Goal: Check status

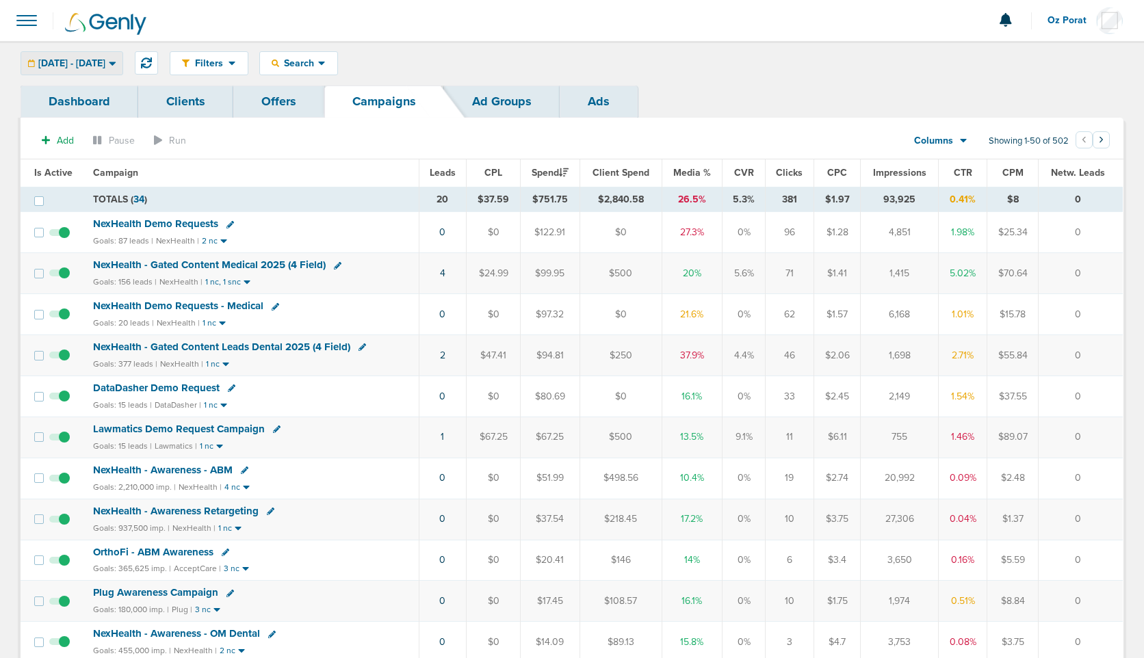
click at [105, 66] on span "[DATE] - [DATE]" at bounding box center [71, 64] width 67 height 10
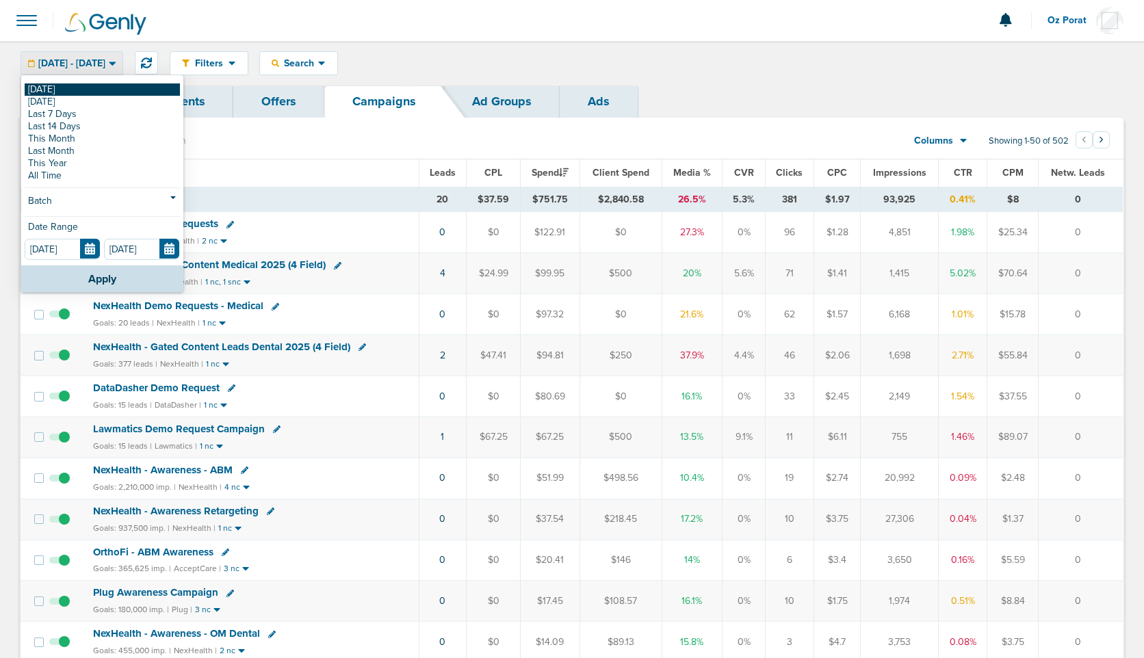
click at [54, 83] on link "[DATE]" at bounding box center [102, 89] width 155 height 12
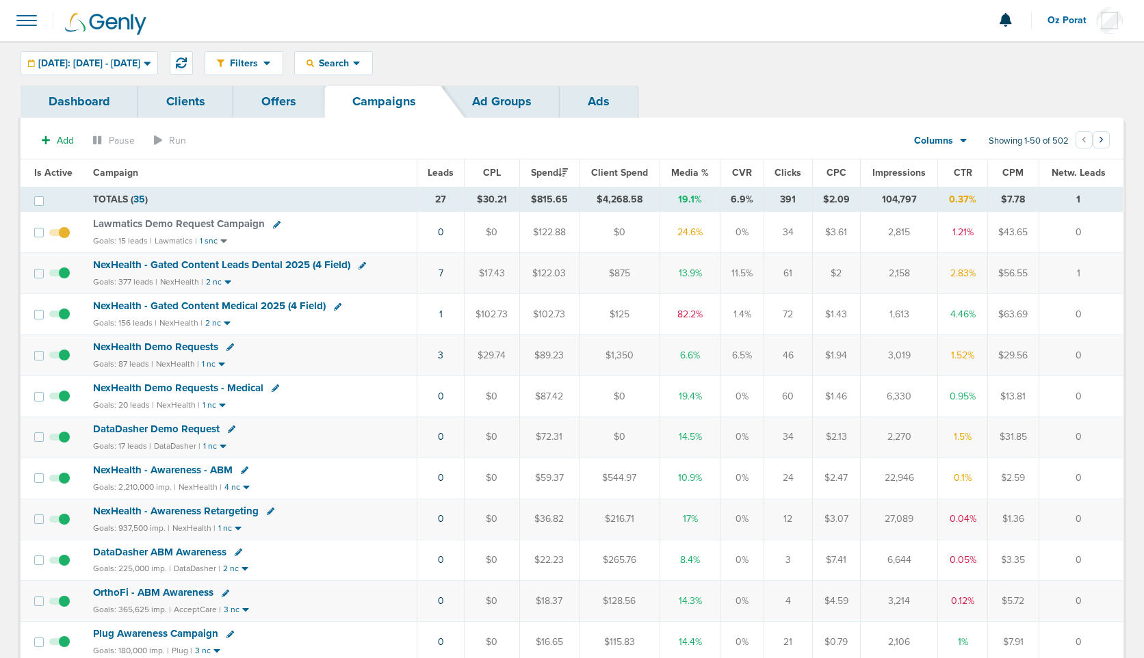
click at [447, 174] on span "Leads" at bounding box center [441, 173] width 26 height 12
